Goal: Navigation & Orientation: Go to known website

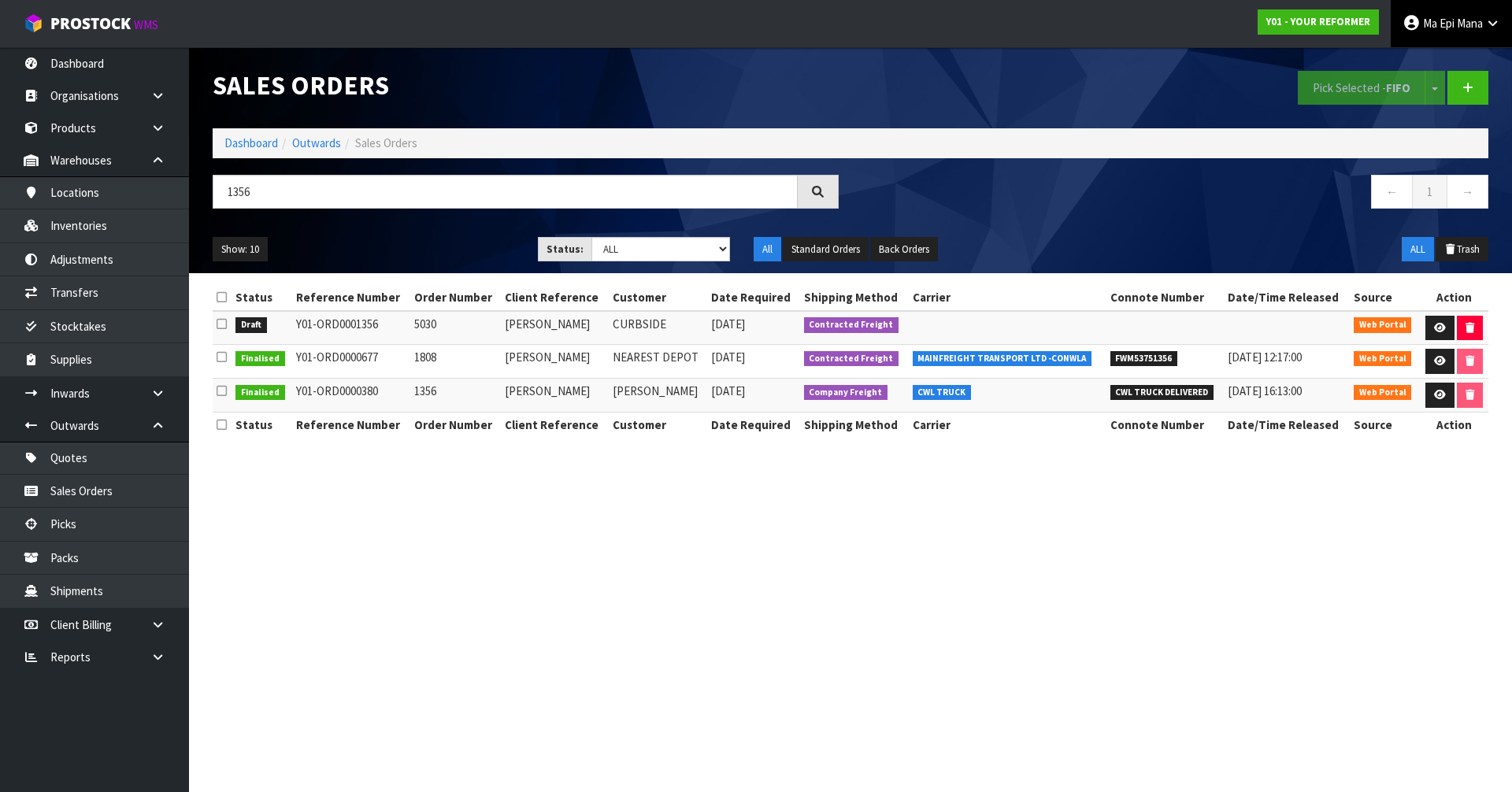
click at [1492, 23] on icon at bounding box center [1491, 23] width 15 height 12
click at [1437, 66] on link "Logout" at bounding box center [1448, 63] width 124 height 22
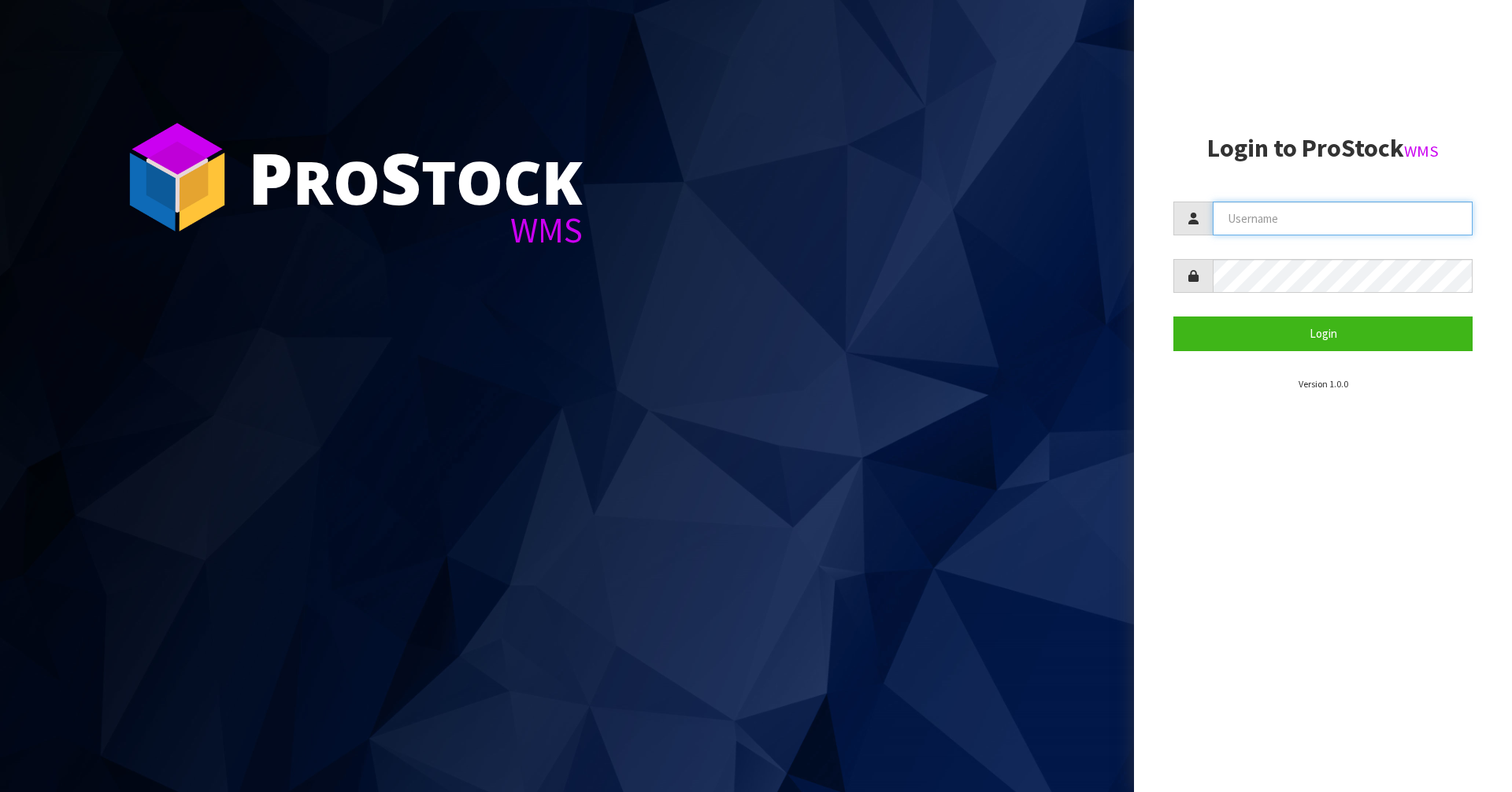
type input "Mana"
click at [1303, 223] on input "Mana" at bounding box center [1342, 218] width 260 height 34
drag, startPoint x: 697, startPoint y: 342, endPoint x: 799, endPoint y: 314, distance: 105.8
click at [732, 339] on section "P ro S tock WMS" at bounding box center [567, 396] width 1134 height 792
drag, startPoint x: 1236, startPoint y: 223, endPoint x: 1198, endPoint y: 227, distance: 38.2
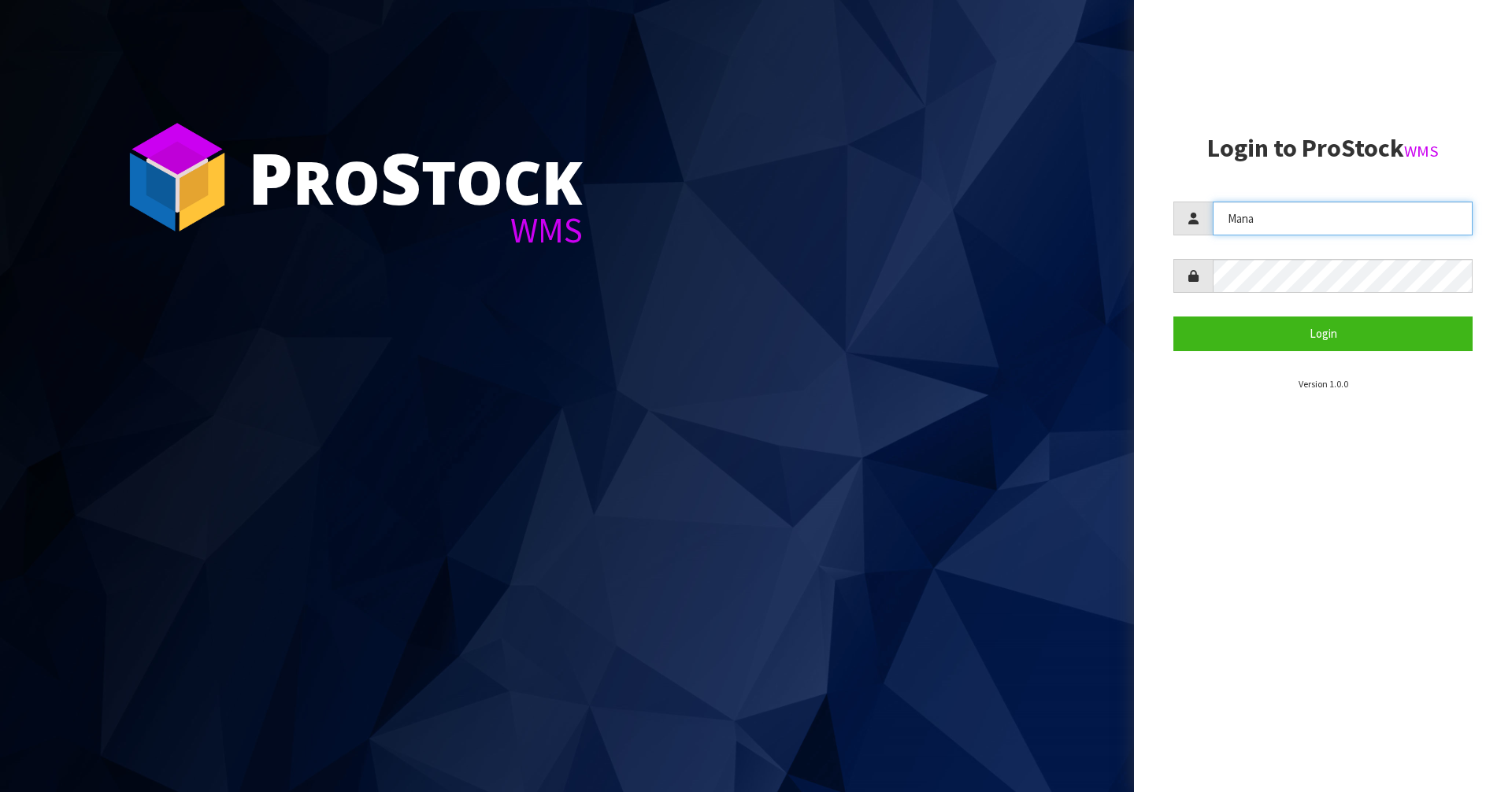
click at [1198, 227] on div "Mana" at bounding box center [1323, 218] width 300 height 34
type input "j"
type input "JohnSau"
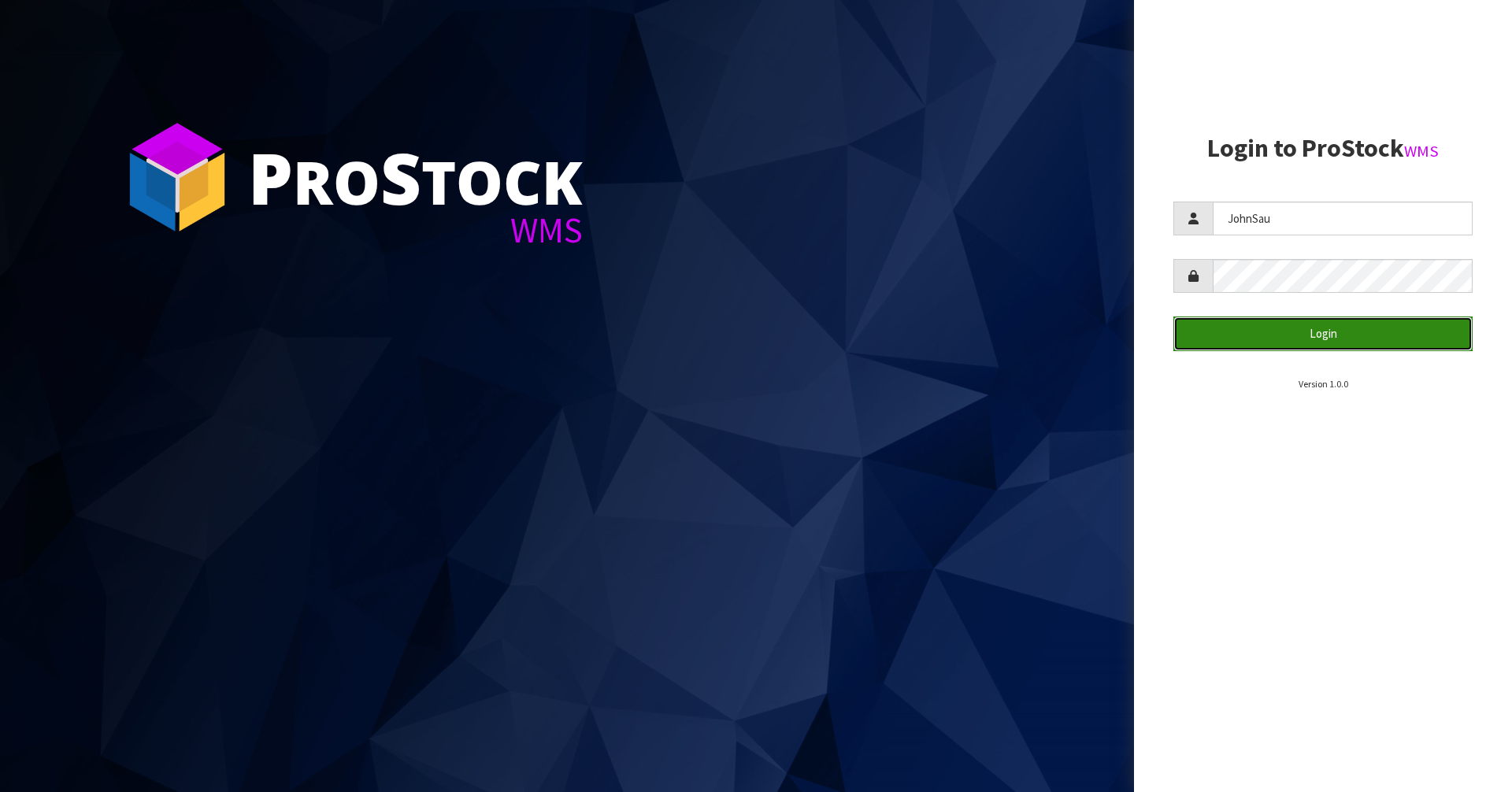
click at [1363, 338] on button "Login" at bounding box center [1323, 333] width 300 height 34
